Goal: Information Seeking & Learning: Learn about a topic

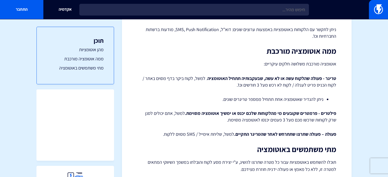
scroll to position [151, 0]
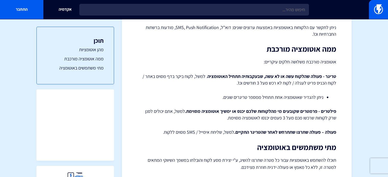
click at [388, 91] on html "מוצרים שיווק אוטומטי הפכו את השיווק לאוטומטי דיוור אלקטרוני שלחו את המסר הנכון …" at bounding box center [194, 63] width 388 height 429
drag, startPoint x: 307, startPoint y: 81, endPoint x: 216, endPoint y: 84, distance: 91.2
click at [216, 84] on p "טריגר - פעולה שהלקוח עשה או לא עשה, שבעקבותיה תתחיל האוטומציה . למשל, לקוח ביקר…" at bounding box center [236, 79] width 199 height 13
click at [263, 86] on p "טריגר - פעולה שהלקוח עשה או לא עשה, שבעקבותיה תתחיל האוטומציה . למשל, לקוח ביקר…" at bounding box center [236, 79] width 199 height 13
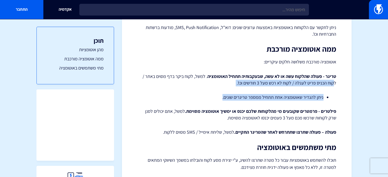
drag, startPoint x: 307, startPoint y: 84, endPoint x: 210, endPoint y: 89, distance: 97.4
click at [210, 89] on div "אוטומציות – סקירה כללית אוטומציות הן כלי שיווקי יעיל שיהפוך את התקשורת שלכם מול…" at bounding box center [236, 75] width 199 height 345
click at [282, 96] on li "ניתן להגדיר שאוטומציה אחת תתחיל ממספר טריגרים שונים." at bounding box center [237, 97] width 174 height 7
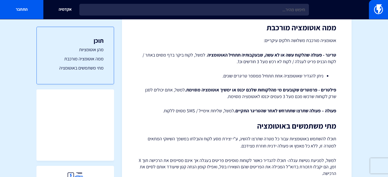
scroll to position [194, 0]
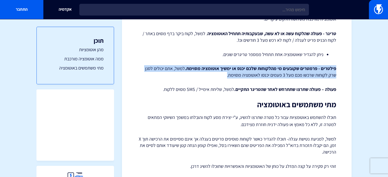
drag, startPoint x: 343, startPoint y: 65, endPoint x: 223, endPoint y: 77, distance: 120.6
click at [223, 77] on div "מרכז תמיכה אוטומציות אוטומציות – סקירה כללית אוטומציות הן כלי שיווקי יעיל שיהפו…" at bounding box center [237, 30] width 230 height 395
click at [223, 77] on p "פילטרים - פרמטרים שקובעים מי מהלקוחות שלכם יכנס או ימשיך אוטומציה מסוימת. למשל,…" at bounding box center [236, 71] width 199 height 13
drag, startPoint x: 256, startPoint y: 74, endPoint x: 351, endPoint y: 64, distance: 95.1
click at [345, 64] on div "מרכז תמיכה אוטומציות אוטומציות – סקירה כללית אוטומציות הן כלי שיווקי יעיל שיהפו…" at bounding box center [237, 30] width 230 height 395
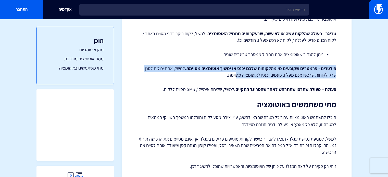
click at [360, 63] on section "מרכז תמיכה אוטומציות אוטומציות – סקירה כללית אוטומציות הן כלי שיווקי יעיל שיהפו…" at bounding box center [194, 31] width 388 height 410
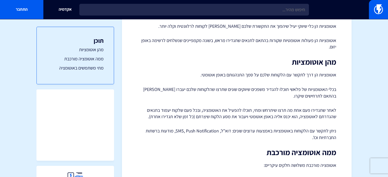
scroll to position [0, 0]
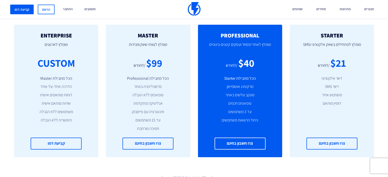
scroll to position [220, 0]
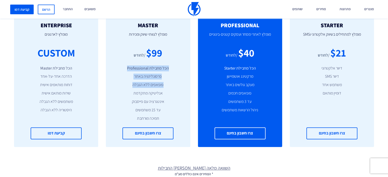
drag, startPoint x: 170, startPoint y: 70, endPoint x: 119, endPoint y: 83, distance: 52.7
click at [118, 83] on ul "הכל מחבילת Professional פרסונליזציה באתר פופאפים ללא הגבלה אנליטיקה מתקדמת אינט…" at bounding box center [148, 94] width 69 height 56
click at [129, 84] on li "פופאפים ללא הגבלה" at bounding box center [148, 85] width 69 height 6
drag, startPoint x: 126, startPoint y: 86, endPoint x: 166, endPoint y: 72, distance: 43.2
click at [166, 72] on ul "הכל מחבילת Professional פרסונליזציה באתר פופאפים ללא הגבלה אנליטיקה מתקדמת אינט…" at bounding box center [148, 94] width 69 height 56
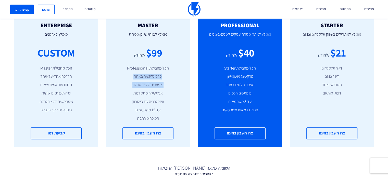
click at [166, 72] on ul "הכל מחבילת Professional פרסונליזציה באתר פופאפים ללא הגבלה אנליטיקה מתקדמת אינט…" at bounding box center [148, 94] width 69 height 56
drag, startPoint x: 172, startPoint y: 64, endPoint x: 117, endPoint y: 87, distance: 59.7
click at [117, 87] on div "MASTER מומלץ לצוותי שיווק ומכירות $99 /לחודש הכל מחבילת Professional פרסונליזצי…" at bounding box center [148, 81] width 84 height 133
click at [133, 84] on li "פופאפים ללא הגבלה" at bounding box center [148, 85] width 69 height 6
drag, startPoint x: 172, startPoint y: 55, endPoint x: 120, endPoint y: 93, distance: 64.2
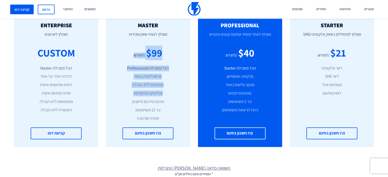
click at [120, 93] on div "MASTER מומלץ לצוותי שיווק ומכירות $99 /לחודש הכל מחבילת Professional פרסונליזצי…" at bounding box center [148, 81] width 84 height 133
click at [137, 83] on li "פופאפים ללא הגבלה" at bounding box center [148, 85] width 69 height 6
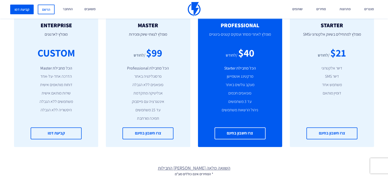
drag, startPoint x: 181, startPoint y: 60, endPoint x: 131, endPoint y: 97, distance: 61.7
click at [131, 97] on div "MASTER מומלץ לצוותי שיווק ומכירות $99 /לחודש הכל מחבילת Professional פרסונליזצי…" at bounding box center [148, 81] width 84 height 133
drag, startPoint x: 130, startPoint y: 92, endPoint x: 178, endPoint y: 71, distance: 52.2
click at [176, 71] on ul "הכל מחבילת Professional פרסונליזציה באתר פופאפים ללא הגבלה אנליטיקה מתקדמת אינט…" at bounding box center [148, 94] width 69 height 56
drag, startPoint x: 224, startPoint y: 86, endPoint x: 255, endPoint y: 86, distance: 31.2
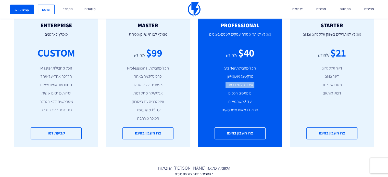
click at [255, 86] on li "מעקב גולשים באתר" at bounding box center [240, 85] width 69 height 6
drag, startPoint x: 244, startPoint y: 94, endPoint x: 223, endPoint y: 97, distance: 20.9
click at [224, 97] on ul "הכל מחבילת Starter מרקטינג אוטומיישן מעקב גולשים באתר פופאפים חכמים עד 3 משתמשי…" at bounding box center [240, 90] width 69 height 48
click at [235, 102] on li "עד 3 משתמשים" at bounding box center [240, 102] width 69 height 6
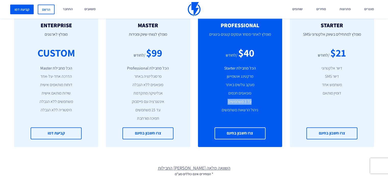
click at [235, 102] on li "עד 3 משתמשים" at bounding box center [240, 102] width 69 height 6
click at [235, 111] on li "ניהול הרשאות משתמשים" at bounding box center [240, 111] width 69 height 6
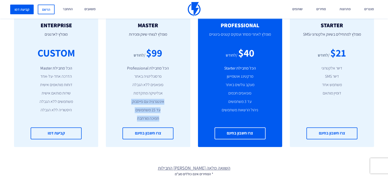
drag, startPoint x: 173, startPoint y: 101, endPoint x: 118, endPoint y: 114, distance: 55.9
click at [118, 114] on ul "הכל מחבילת Professional פרסונליזציה באתר פופאפים ללא הגבלה אנליטיקה מתקדמת אינט…" at bounding box center [148, 94] width 69 height 56
click at [133, 114] on ul "הכל מחבילת Professional פרסונליזציה באתר פופאפים ללא הגבלה אנליטיקה מתקדמת אינט…" at bounding box center [148, 94] width 69 height 56
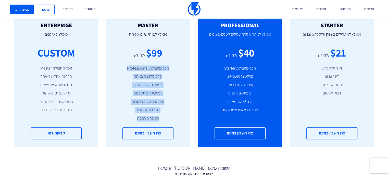
drag, startPoint x: 130, startPoint y: 116, endPoint x: 173, endPoint y: 69, distance: 63.3
click at [173, 69] on ul "הכל מחבילת Professional פרסונליזציה באתר פופאפים ללא הגבלה אנליטיקה מתקדמת אינט…" at bounding box center [148, 94] width 69 height 56
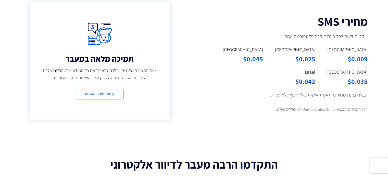
scroll to position [0, 0]
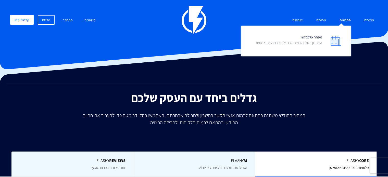
click at [346, 21] on link "פתרונות" at bounding box center [345, 20] width 19 height 11
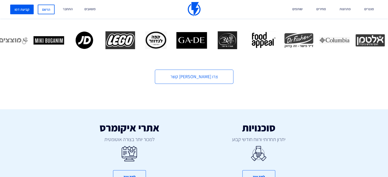
scroll to position [211, 0]
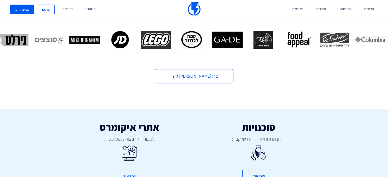
drag, startPoint x: 77, startPoint y: 46, endPoint x: 150, endPoint y: 49, distance: 73.1
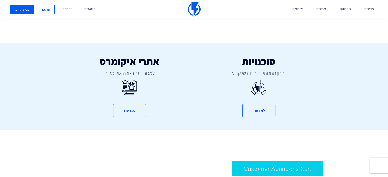
scroll to position [285, 0]
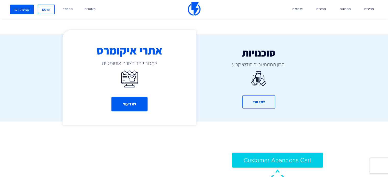
click at [138, 103] on button "למד עוד" at bounding box center [129, 104] width 36 height 15
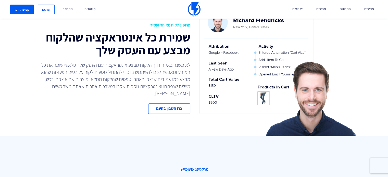
scroll to position [409, 0]
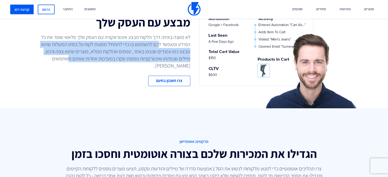
drag, startPoint x: 159, startPoint y: 50, endPoint x: 86, endPoint y: 70, distance: 75.6
click at [64, 66] on p "לא משנה באיזה דרך הלקוח מבצע אינטראקציה עם העסק שלך פלאשי שומר את כל המידע ומאפ…" at bounding box center [113, 52] width 153 height 36
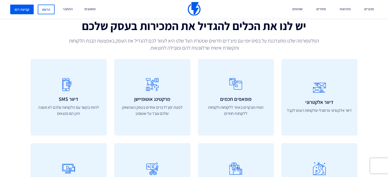
scroll to position [1659, 0]
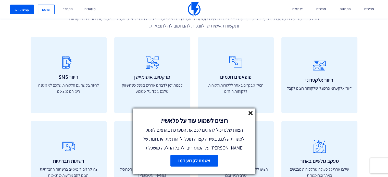
click at [252, 113] on icon at bounding box center [251, 113] width 4 height 4
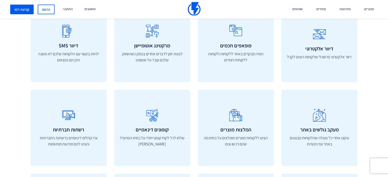
scroll to position [1713, 0]
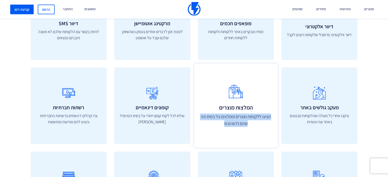
drag, startPoint x: 219, startPoint y: 125, endPoint x: 272, endPoint y: 118, distance: 53.7
click at [272, 118] on p "הציעו ללקוחות מוצרים מומלצים על בסיס מה שהם רכשו וצפו" at bounding box center [236, 121] width 73 height 14
drag, startPoint x: 272, startPoint y: 118, endPoint x: 216, endPoint y: 124, distance: 55.7
click at [216, 124] on p "הציעו ללקוחות מוצרים מומלצים על בסיס מה שהם רכשו וצפו" at bounding box center [236, 121] width 73 height 14
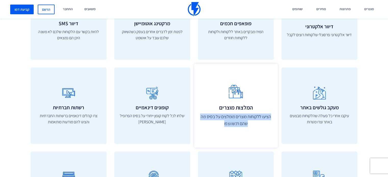
click at [216, 124] on p "הציעו ללקוחות מוצרים מומלצים על בסיס מה שהם רכשו וצפו" at bounding box center [236, 121] width 73 height 14
drag, startPoint x: 216, startPoint y: 124, endPoint x: 271, endPoint y: 117, distance: 55.3
click at [271, 117] on p "הציעו ללקוחות מוצרים מומלצים על בסיס מה שהם רכשו וצפו" at bounding box center [236, 121] width 73 height 14
drag, startPoint x: 271, startPoint y: 117, endPoint x: 207, endPoint y: 125, distance: 64.6
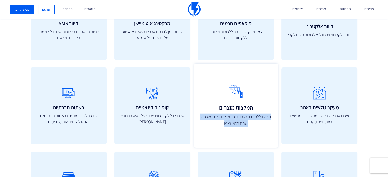
click at [207, 124] on p "הציעו ללקוחות מוצרים מומלצים על בסיס מה שהם רכשו וצפו" at bounding box center [236, 121] width 73 height 14
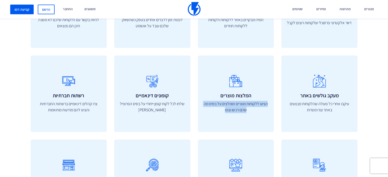
scroll to position [1730, 0]
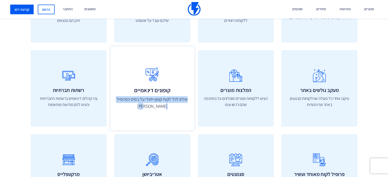
drag, startPoint x: 144, startPoint y: 109, endPoint x: 188, endPoint y: 101, distance: 44.3
click at [188, 101] on p "שלחו לכל לקוח קופון ייחודי על בסיס הפרופיל שלו" at bounding box center [152, 104] width 73 height 14
click at [187, 100] on p "שלחו לכל לקוח קופון ייחודי על בסיס הפרופיל שלו" at bounding box center [152, 104] width 73 height 14
drag, startPoint x: 187, startPoint y: 100, endPoint x: 138, endPoint y: 109, distance: 49.7
click at [138, 109] on p "שלחו לכל לקוח קופון ייחודי על בסיס הפרופיל שלו" at bounding box center [152, 104] width 73 height 14
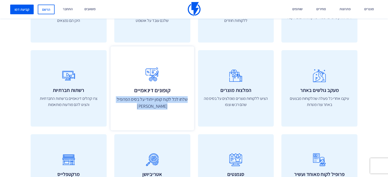
click at [138, 109] on p "שלחו לכל לקוח קופון ייחודי על בסיס הפרופיל שלו" at bounding box center [152, 104] width 73 height 14
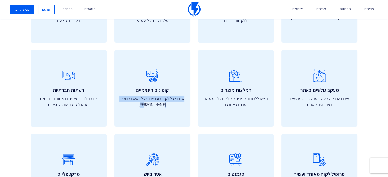
drag, startPoint x: 149, startPoint y: 105, endPoint x: 195, endPoint y: 100, distance: 46.0
click at [195, 100] on div "דיוור אלקטרוני דיוור אלקטרוני פרסונלי שלקוחות רוצים לקבל פופאפים חכמים המירו מב…" at bounding box center [194, 134] width 335 height 337
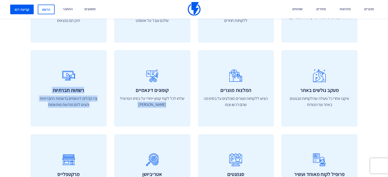
drag, startPoint x: 40, startPoint y: 106, endPoint x: 113, endPoint y: 102, distance: 73.7
click at [113, 102] on div "דיוור אלקטרוני דיוור אלקטרוני פרסונלי שלקוחות רוצים לקבל פופאפים חכמים המירו מב…" at bounding box center [194, 134] width 335 height 337
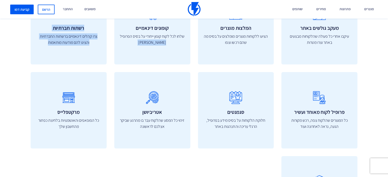
scroll to position [1798, 0]
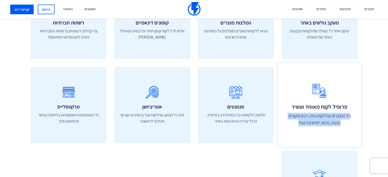
drag, startPoint x: 294, startPoint y: 125, endPoint x: 351, endPoint y: 118, distance: 57.9
click at [351, 118] on p "כל המוצרים שהלקוח צפה, רכש מקורות הגעה, נראה לאחרונה ועוד" at bounding box center [319, 120] width 73 height 14
drag, startPoint x: 351, startPoint y: 118, endPoint x: 295, endPoint y: 129, distance: 57.3
click at [291, 129] on div "פרופיל לקוח מאוחד ועשיר כל המוצרים שהלקוח צפה, רכש מקורות הגעה, נראה לאחרונה וע…" at bounding box center [320, 105] width 84 height 84
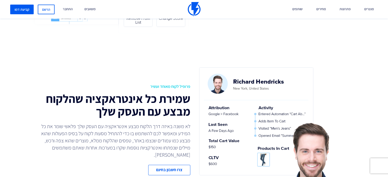
scroll to position [347, 0]
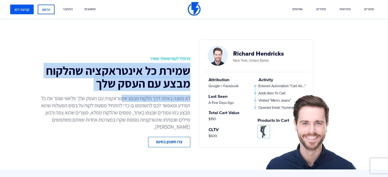
drag, startPoint x: 189, startPoint y: 77, endPoint x: 119, endPoint y: 98, distance: 73.5
click at [119, 98] on div "פרופיל לקוח מאוחד ועשיר שמירת כל אינטראקציה שהלקוח מבצע עם העסק שלך לא משנה באי…" at bounding box center [111, 102] width 168 height 92
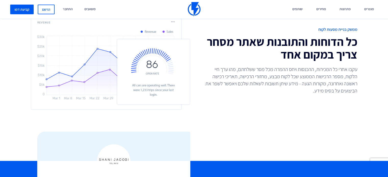
scroll to position [1193, 0]
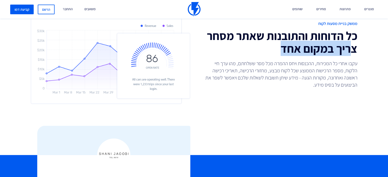
drag, startPoint x: 279, startPoint y: 54, endPoint x: 372, endPoint y: 51, distance: 93.0
click at [355, 45] on h2 "כל הדוחות והתובנות שאתר מסחר צריך במקום אחד" at bounding box center [278, 42] width 160 height 26
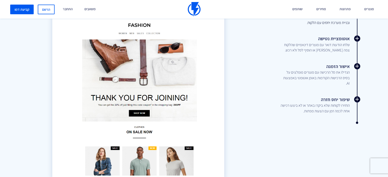
scroll to position [580, 0]
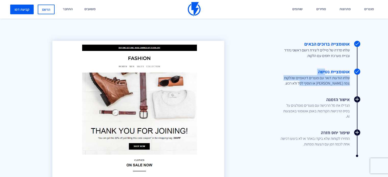
drag, startPoint x: 347, startPoint y: 76, endPoint x: 295, endPoint y: 86, distance: 53.3
click at [295, 86] on ul "אוטומצייה ברוכים הבאים שלחו סדרה של מיילים ליצירת רושם ראשוני נהדר ובניית מערכת…" at bounding box center [306, 94] width 104 height 106
click at [374, 84] on div "מרקטינג אוטומיישן הגדילו את המכירות שלכם בצורה אוטומטית וחסכו בזמן צרו תהליכים …" at bounding box center [194, 103] width 388 height 332
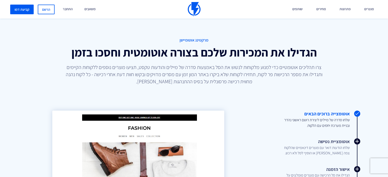
scroll to position [393, 0]
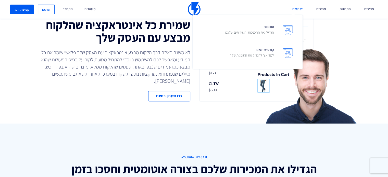
click at [301, 9] on link "שותפים" at bounding box center [298, 9] width 18 height 19
